Goal: Task Accomplishment & Management: Use online tool/utility

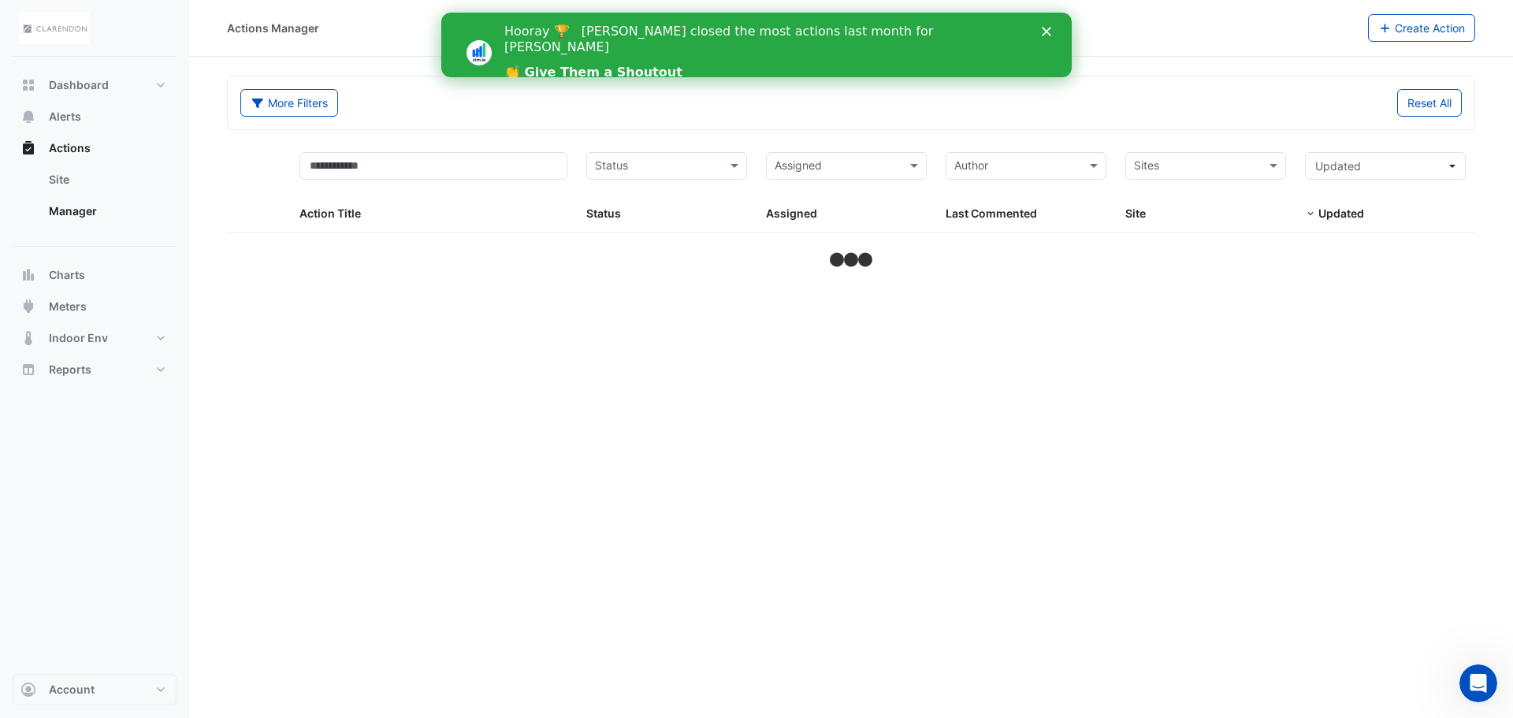
select select "**"
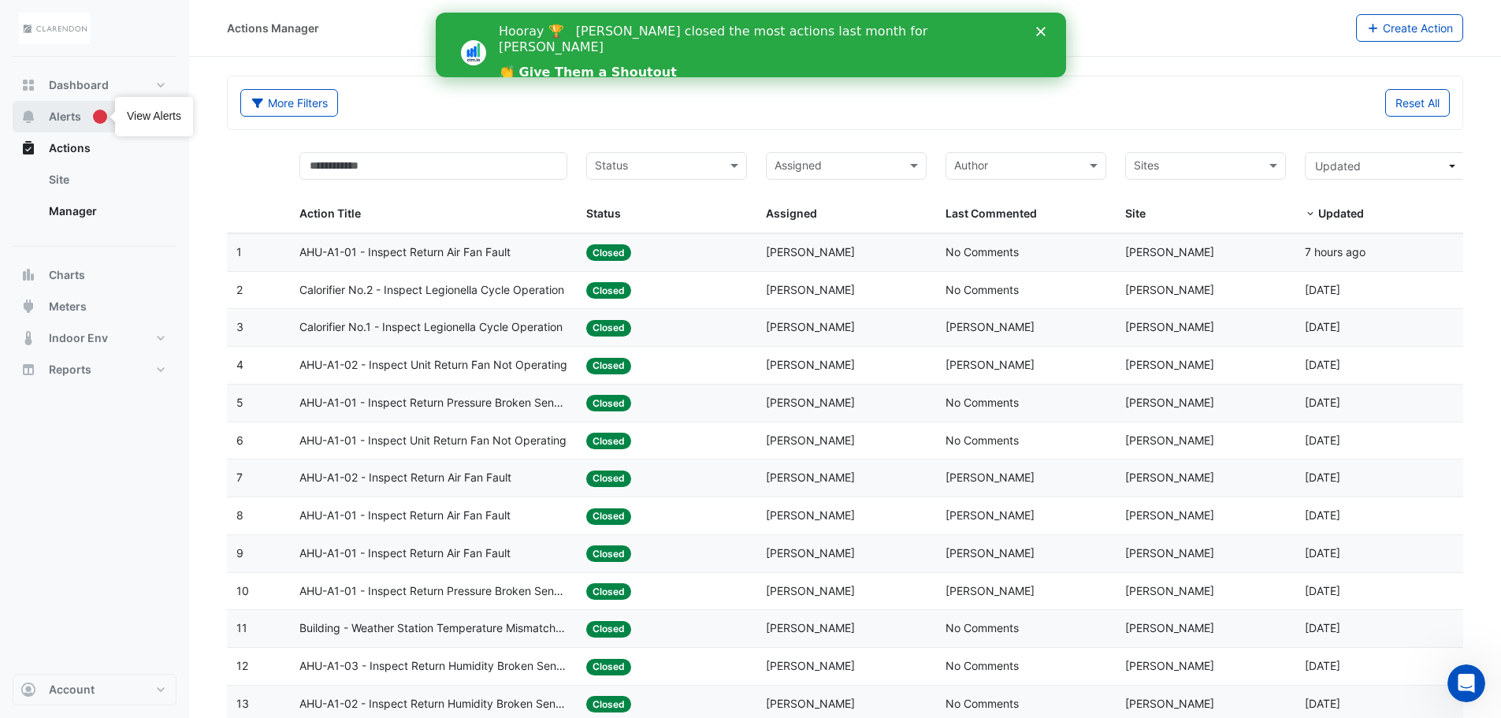
click at [73, 118] on span "Alerts" at bounding box center [65, 117] width 32 height 16
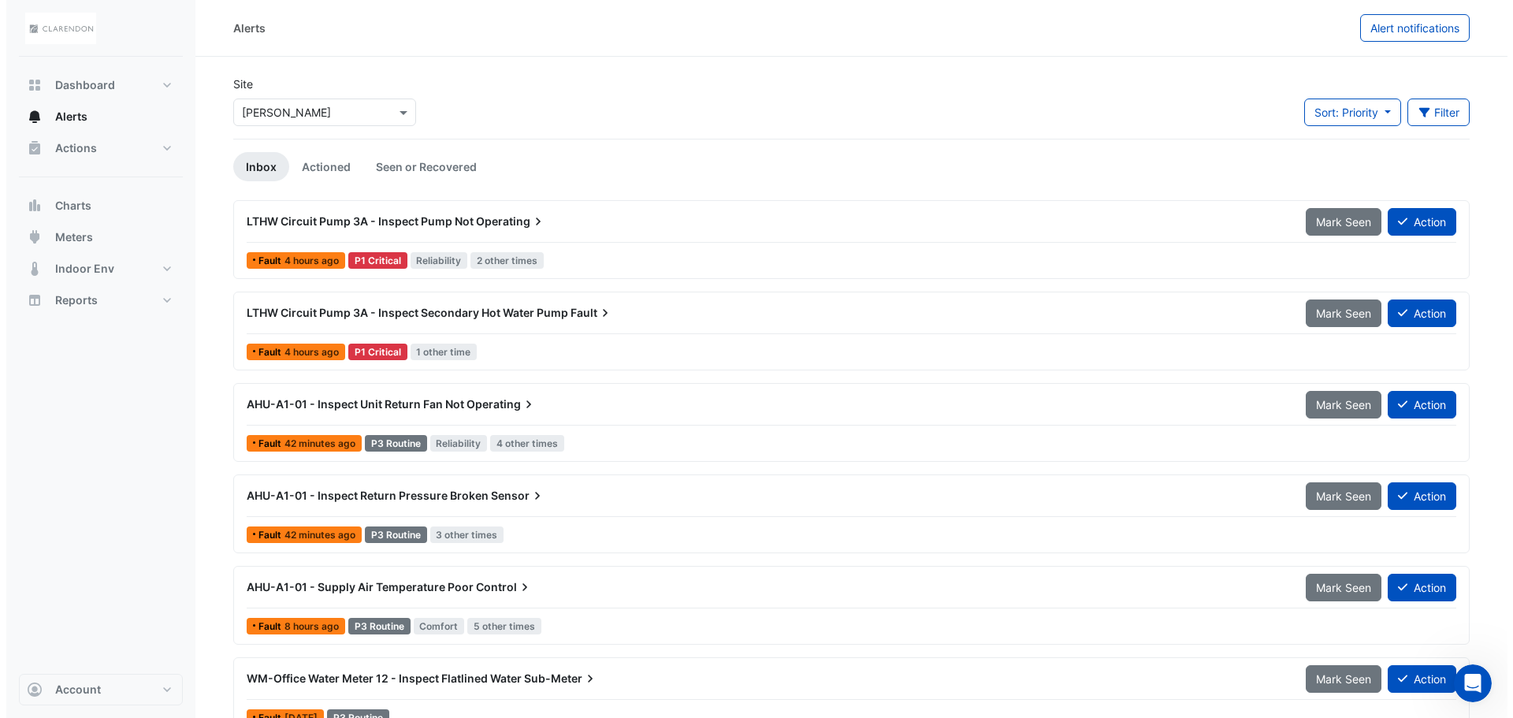
scroll to position [79, 0]
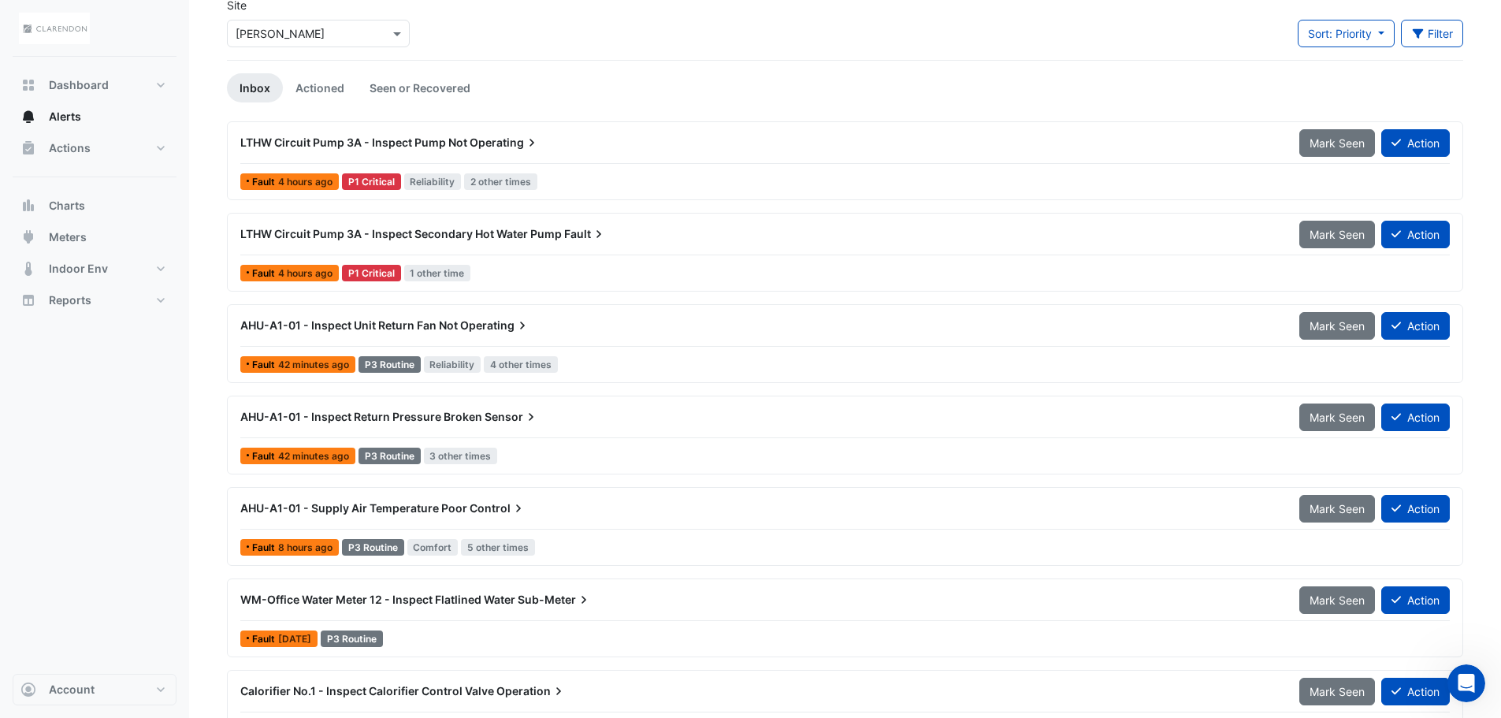
click at [461, 325] on span "Operating" at bounding box center [495, 325] width 70 height 16
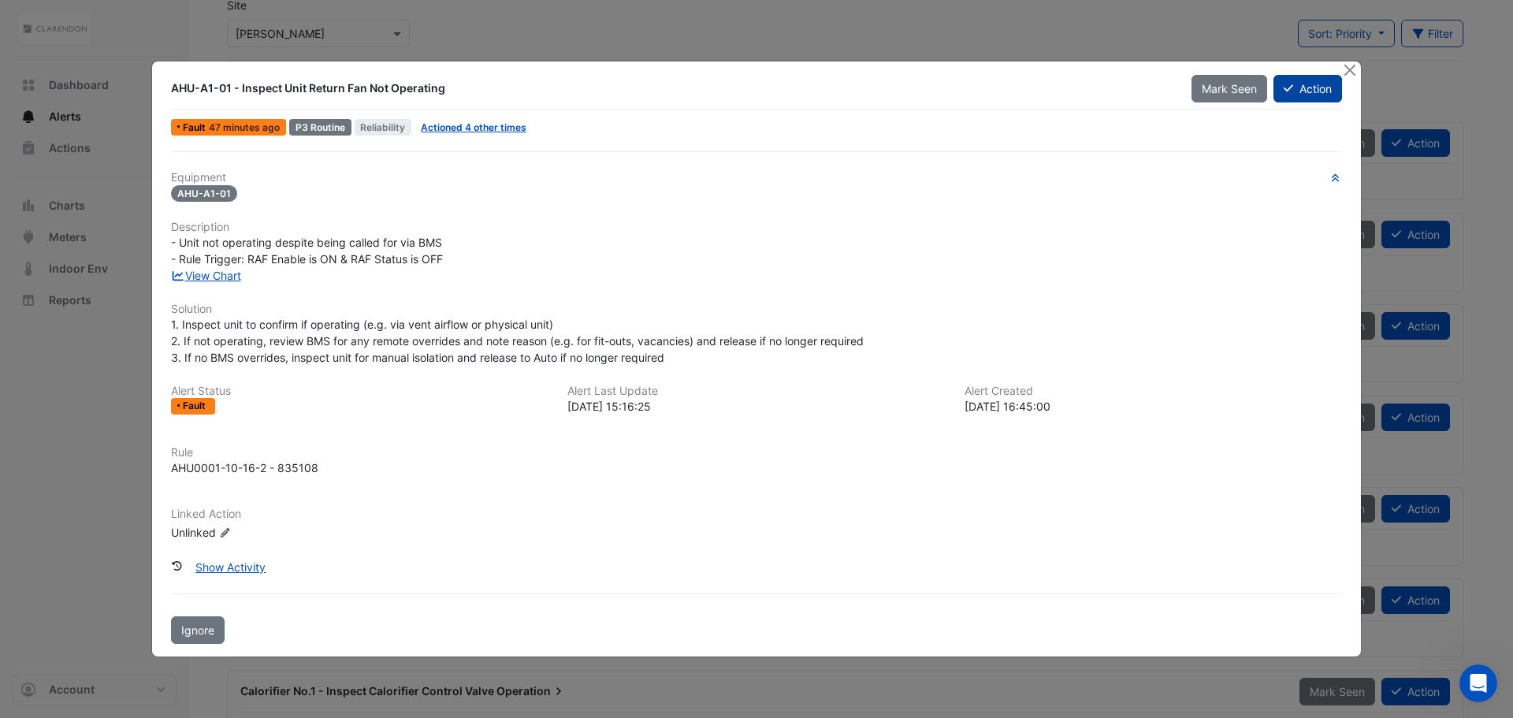
click at [1311, 94] on button "Action" at bounding box center [1307, 89] width 69 height 28
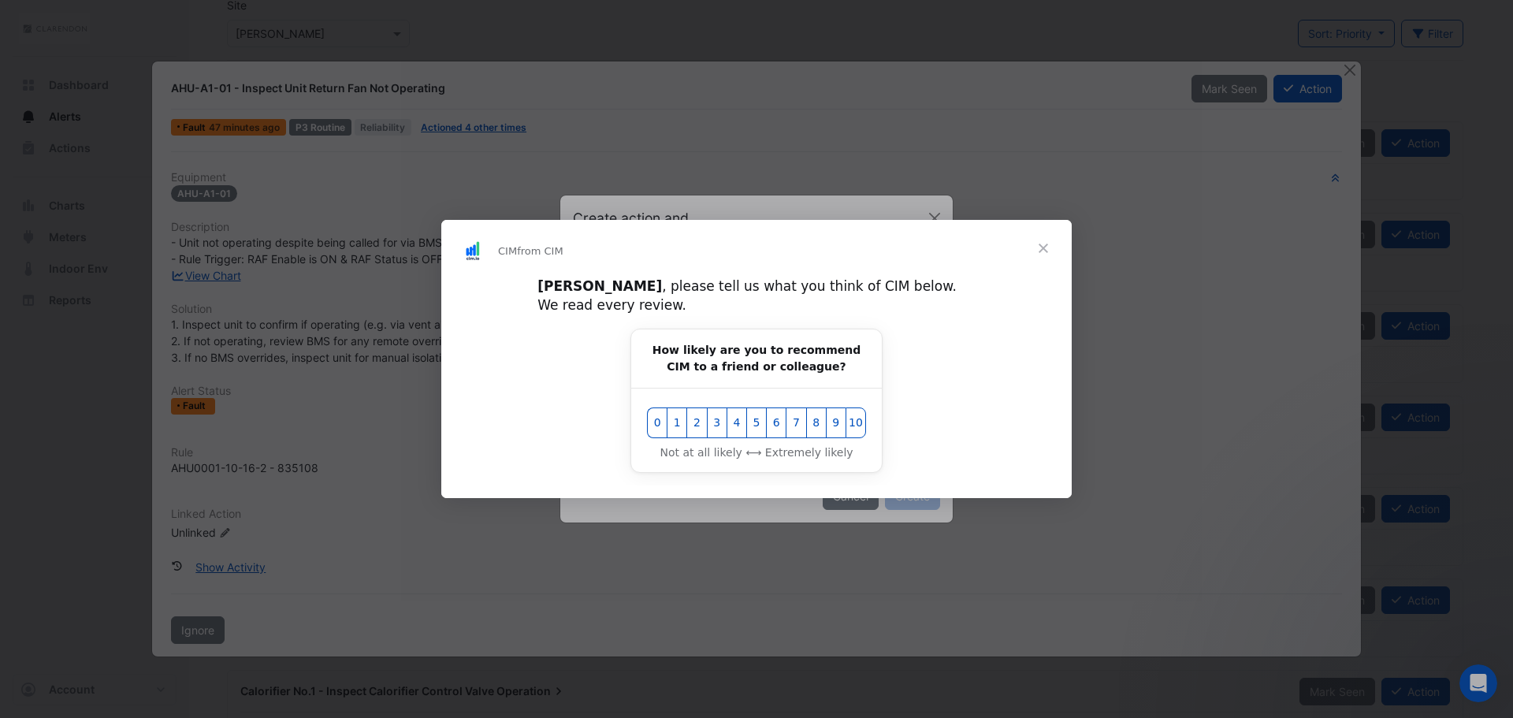
click at [1045, 261] on span "Close" at bounding box center [1043, 248] width 57 height 57
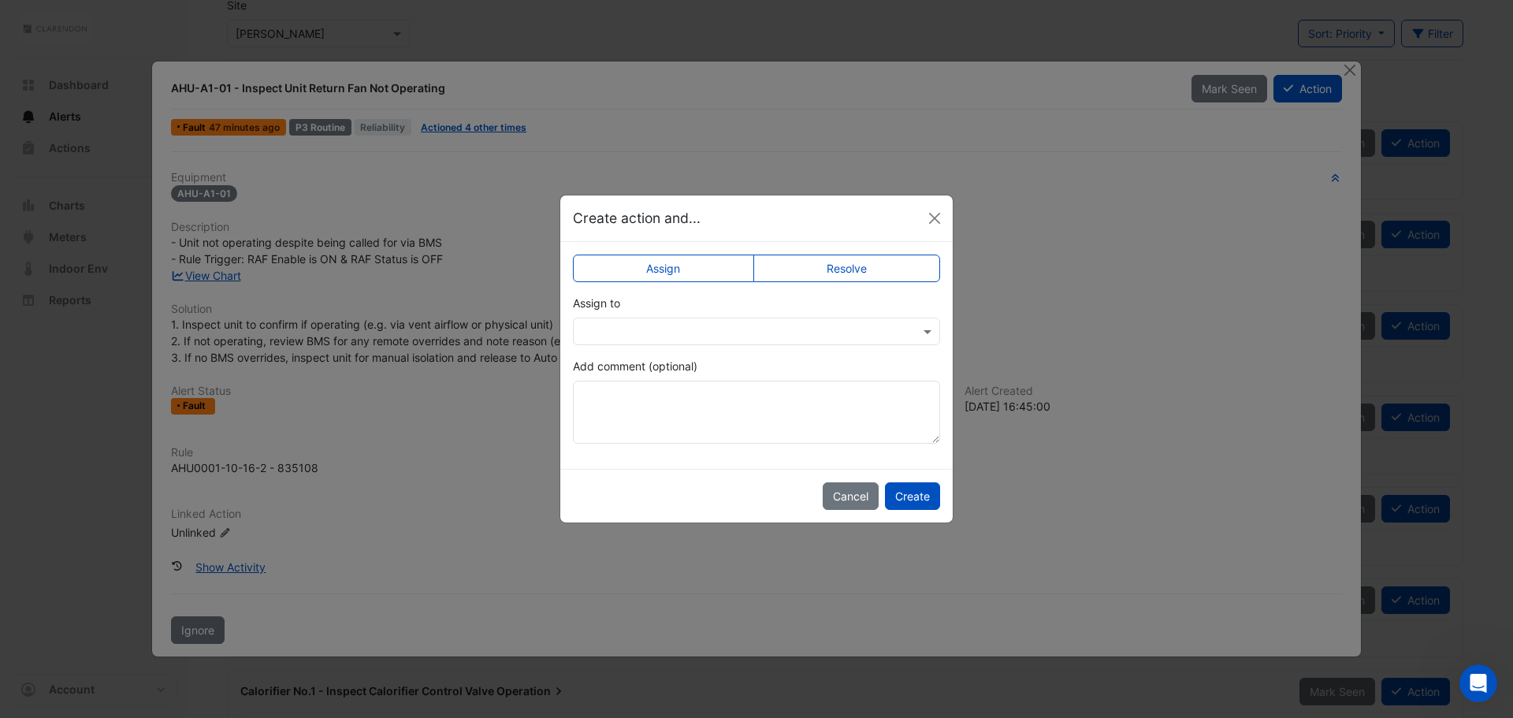
click at [856, 269] on label "Resolve" at bounding box center [846, 268] width 187 height 28
click at [691, 416] on textarea "Add comment (optional)" at bounding box center [756, 411] width 367 height 63
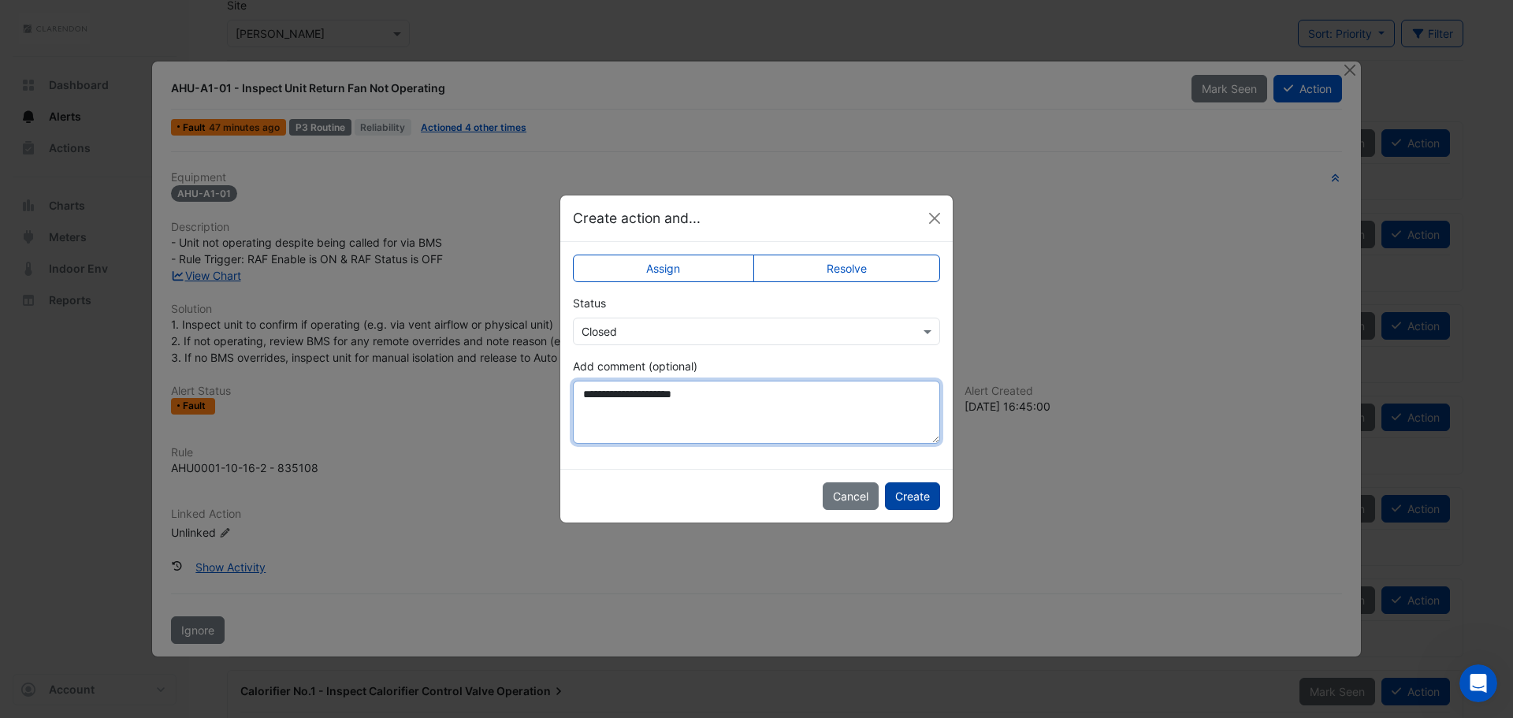
type textarea "**********"
click at [920, 499] on button "Create" at bounding box center [912, 496] width 55 height 28
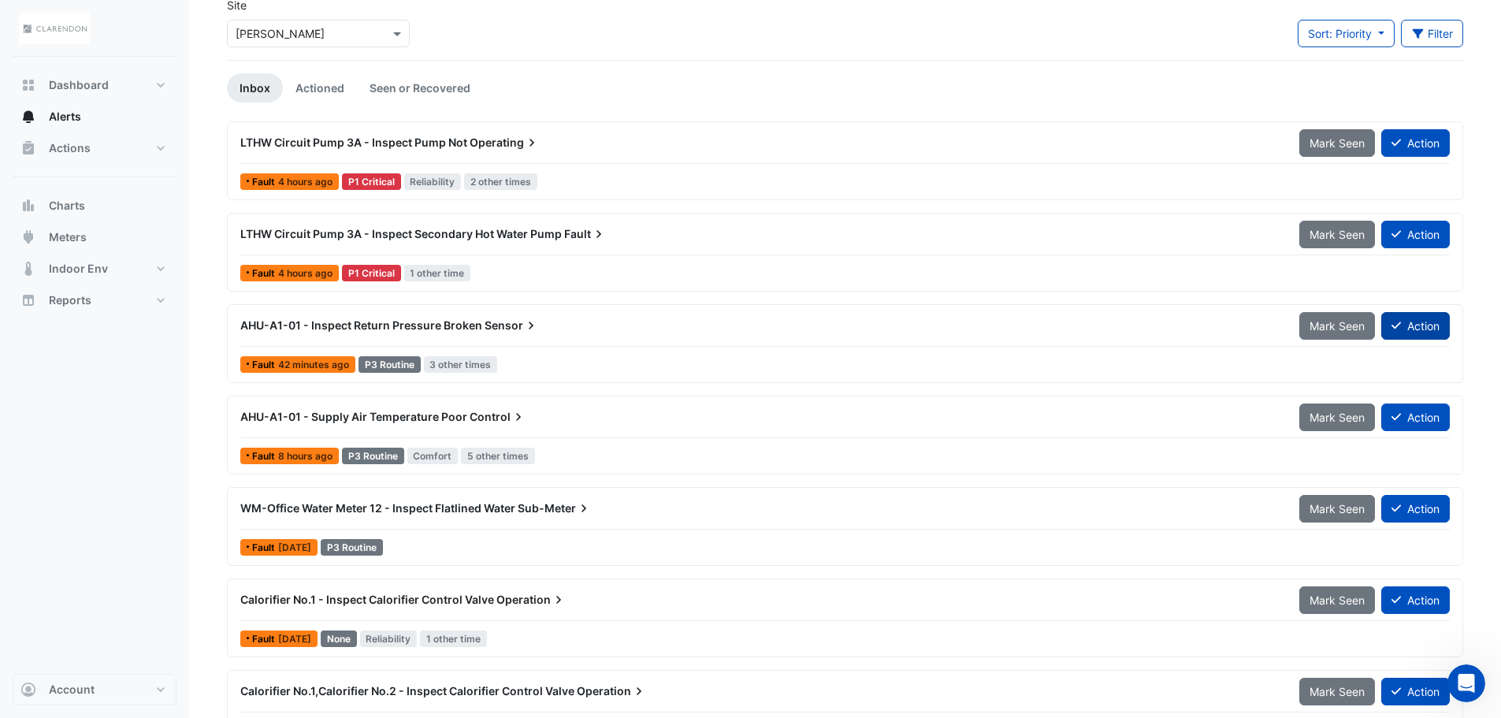
click at [1429, 332] on button "Action" at bounding box center [1415, 326] width 69 height 28
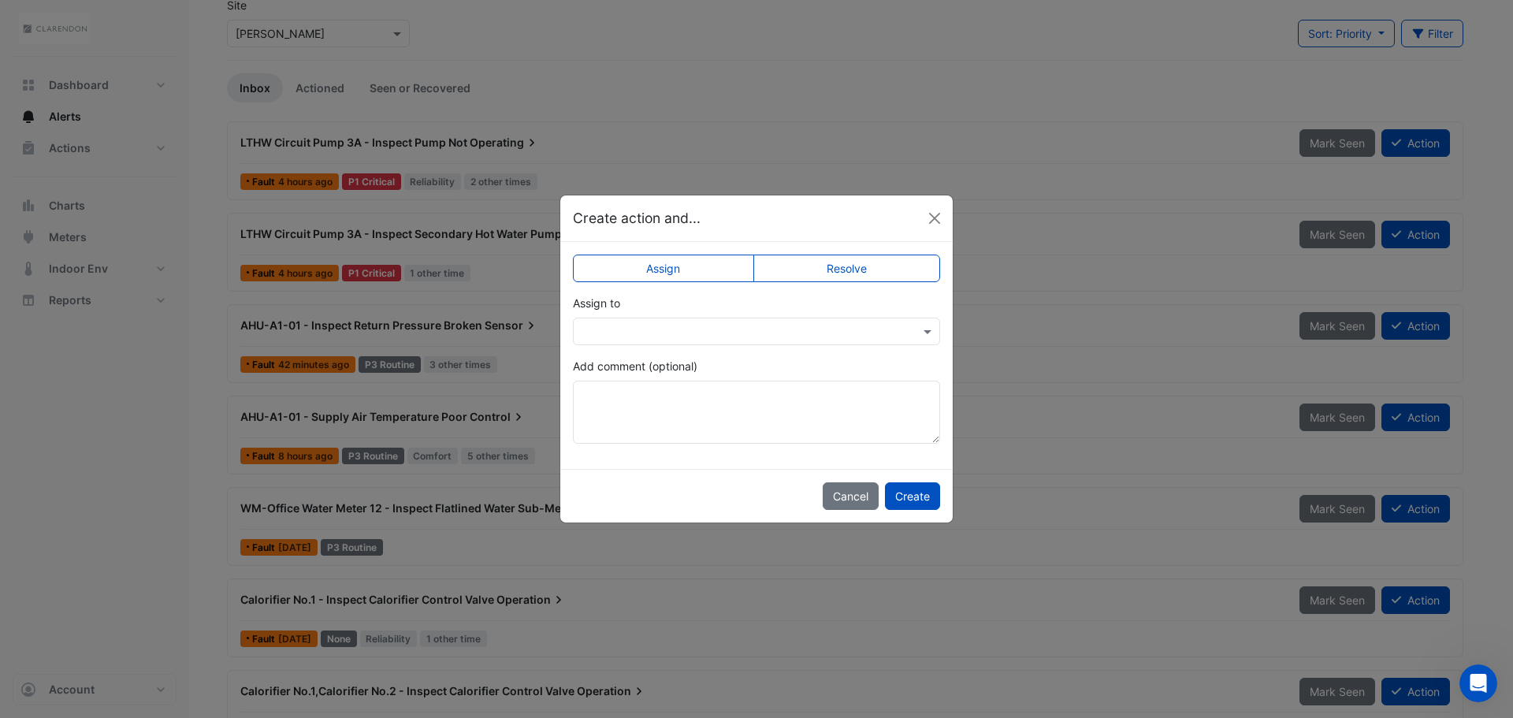
click at [883, 260] on label "Resolve" at bounding box center [846, 268] width 187 height 28
click at [910, 490] on button "Create" at bounding box center [912, 496] width 55 height 28
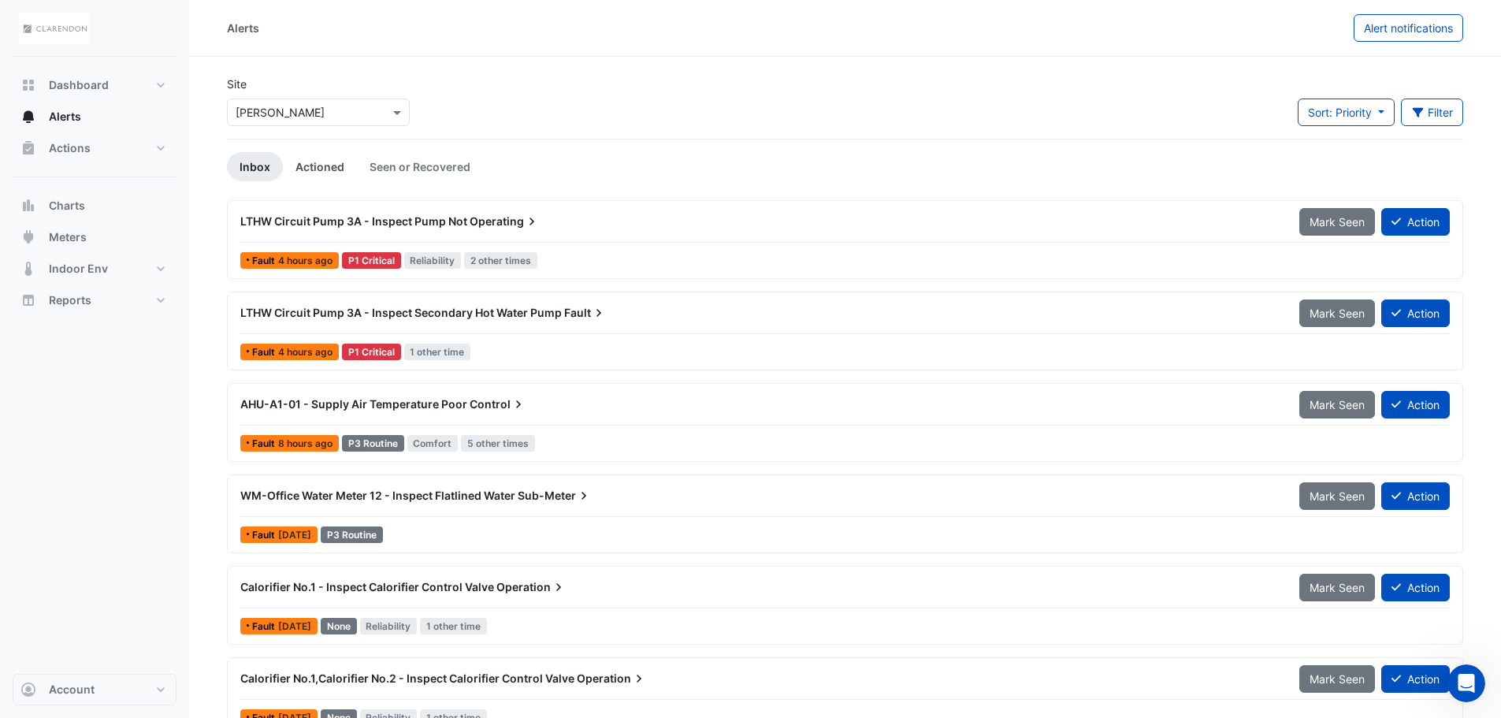
click at [340, 161] on link "Actioned" at bounding box center [320, 166] width 74 height 29
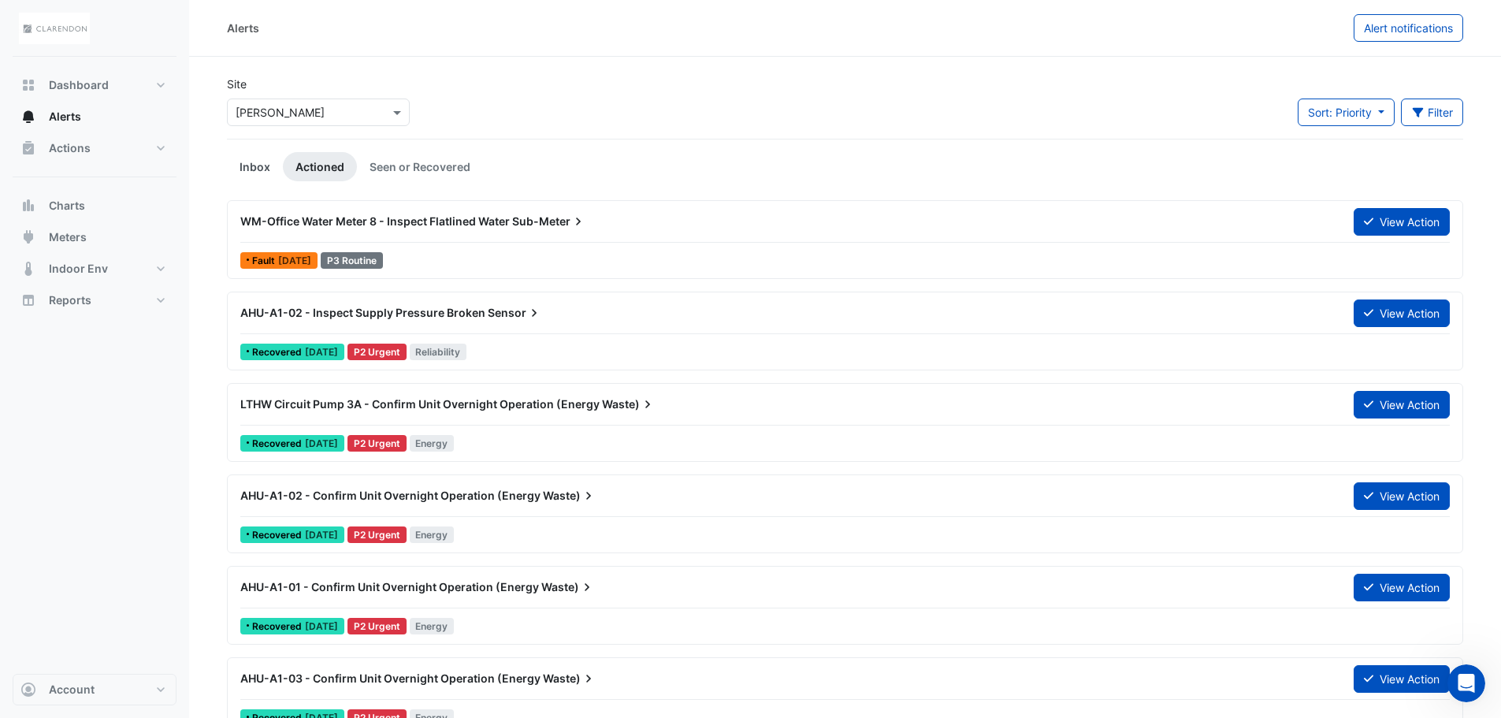
click at [256, 163] on link "Inbox" at bounding box center [255, 166] width 56 height 29
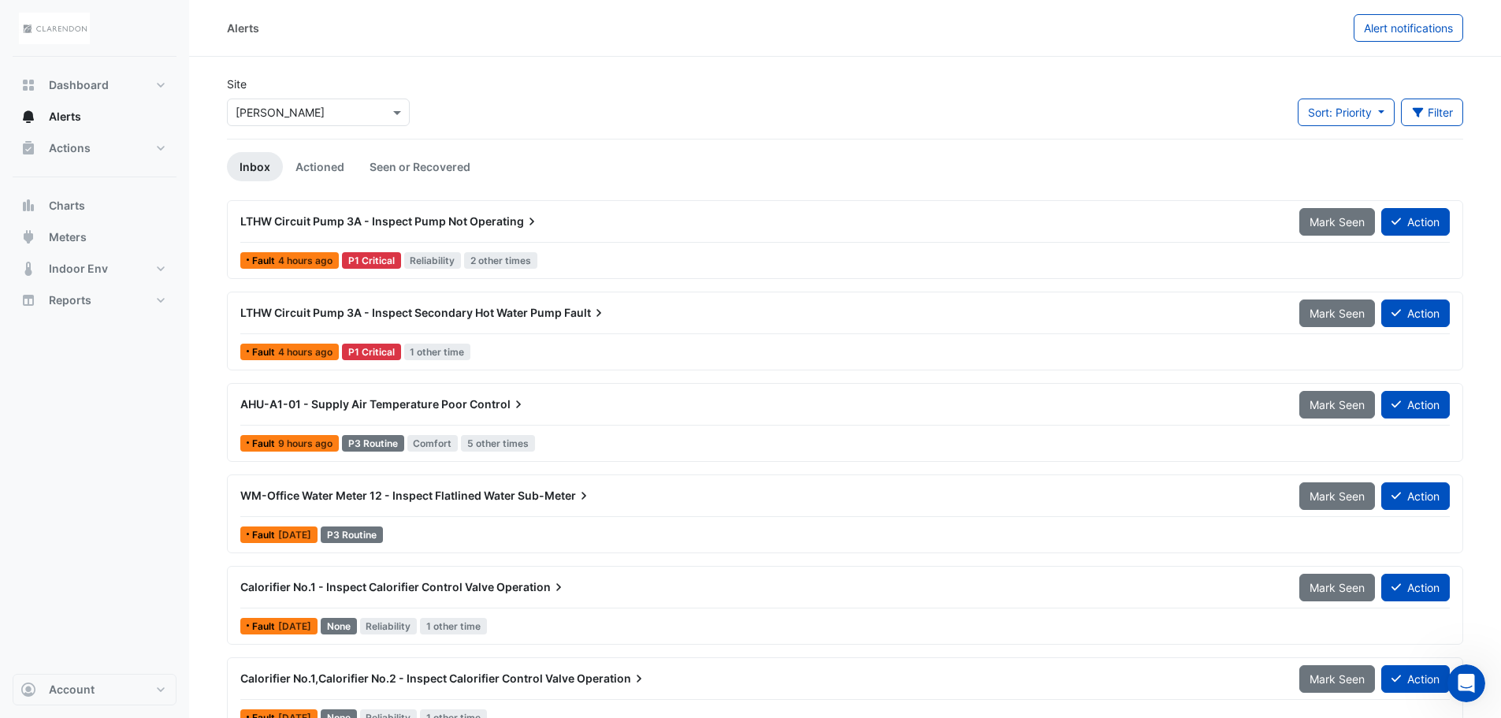
scroll to position [31, 0]
